Goal: Task Accomplishment & Management: Manage account settings

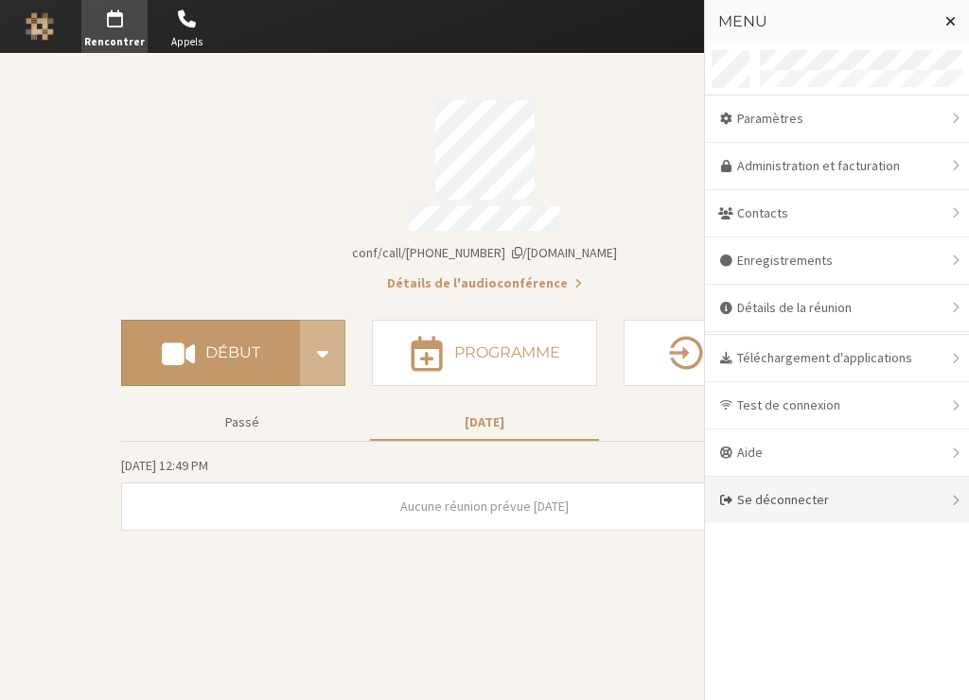
click at [787, 504] on div "Se déconnecter" at bounding box center [837, 500] width 264 height 46
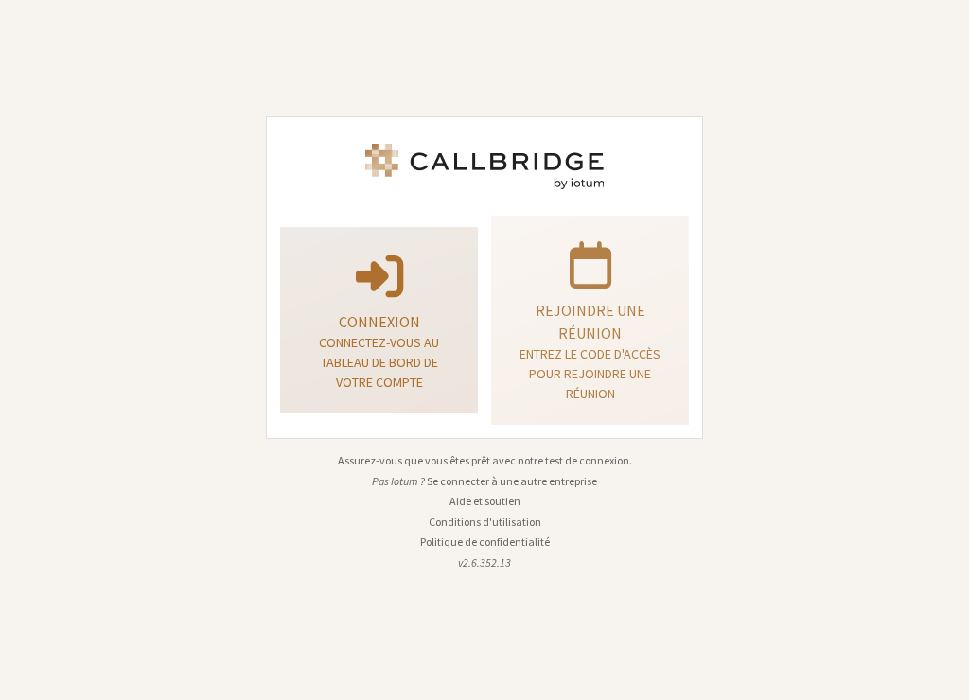
click at [377, 313] on p "Connexion" at bounding box center [379, 321] width 150 height 23
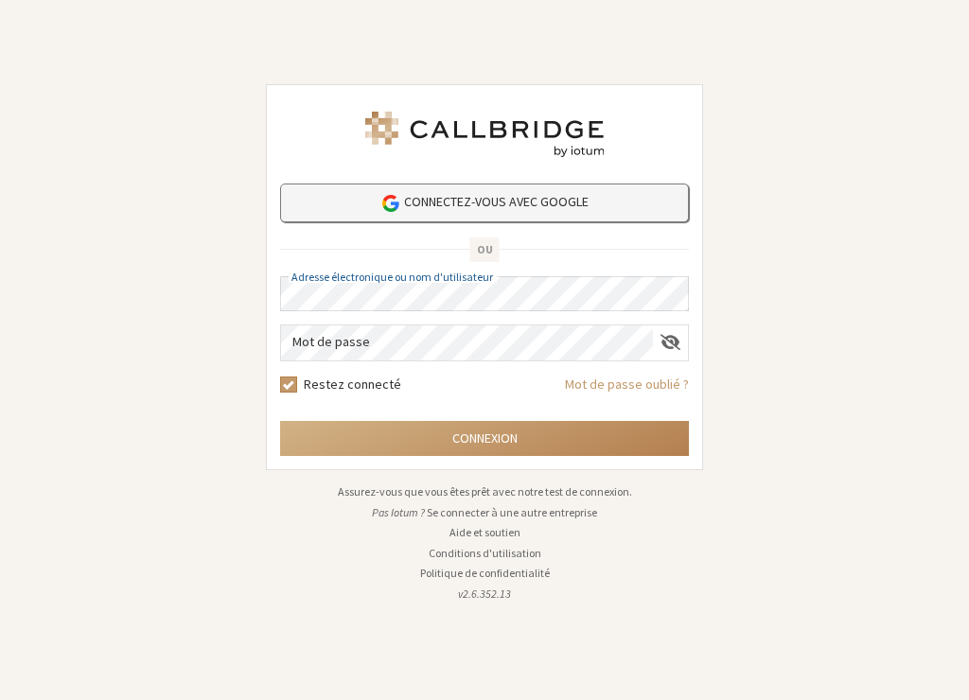
click at [508, 199] on link "Connectez-vous avec Google" at bounding box center [484, 203] width 409 height 39
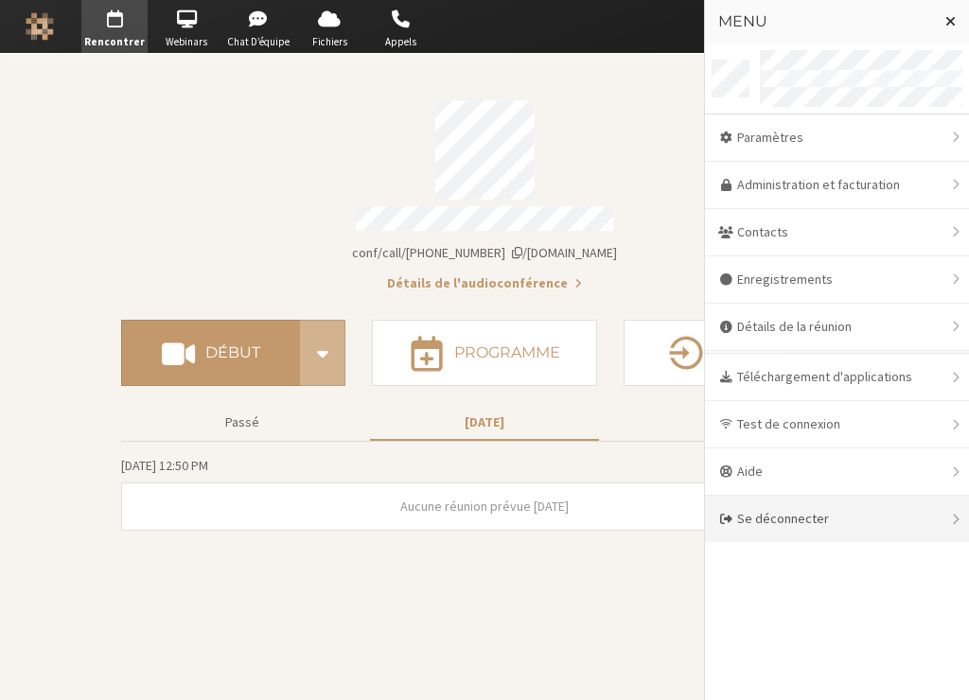
click at [774, 517] on div "Se déconnecter" at bounding box center [837, 519] width 264 height 46
